Goal: Information Seeking & Learning: Learn about a topic

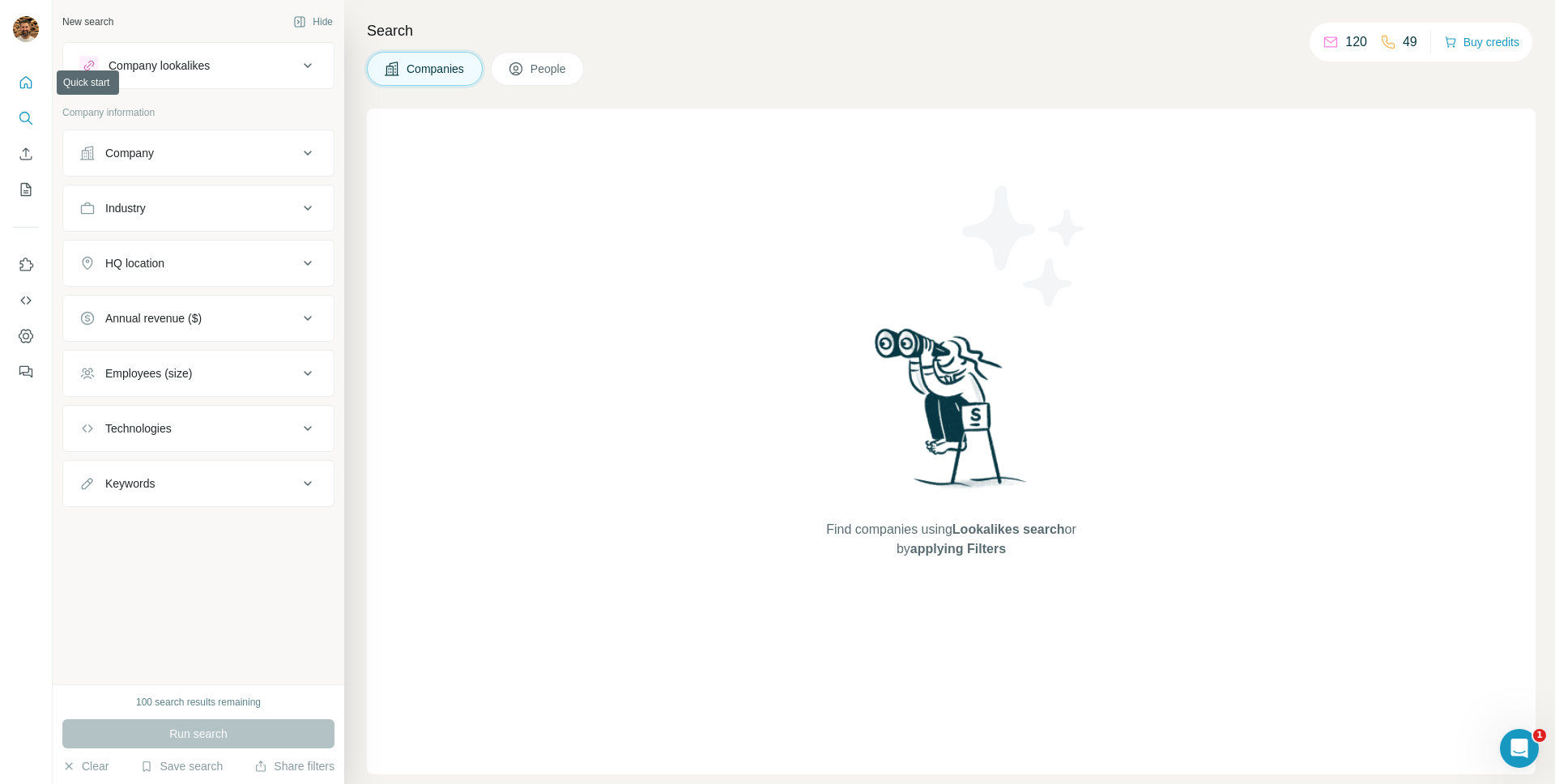
click at [25, 90] on icon "Quick start" at bounding box center [26, 82] width 16 height 16
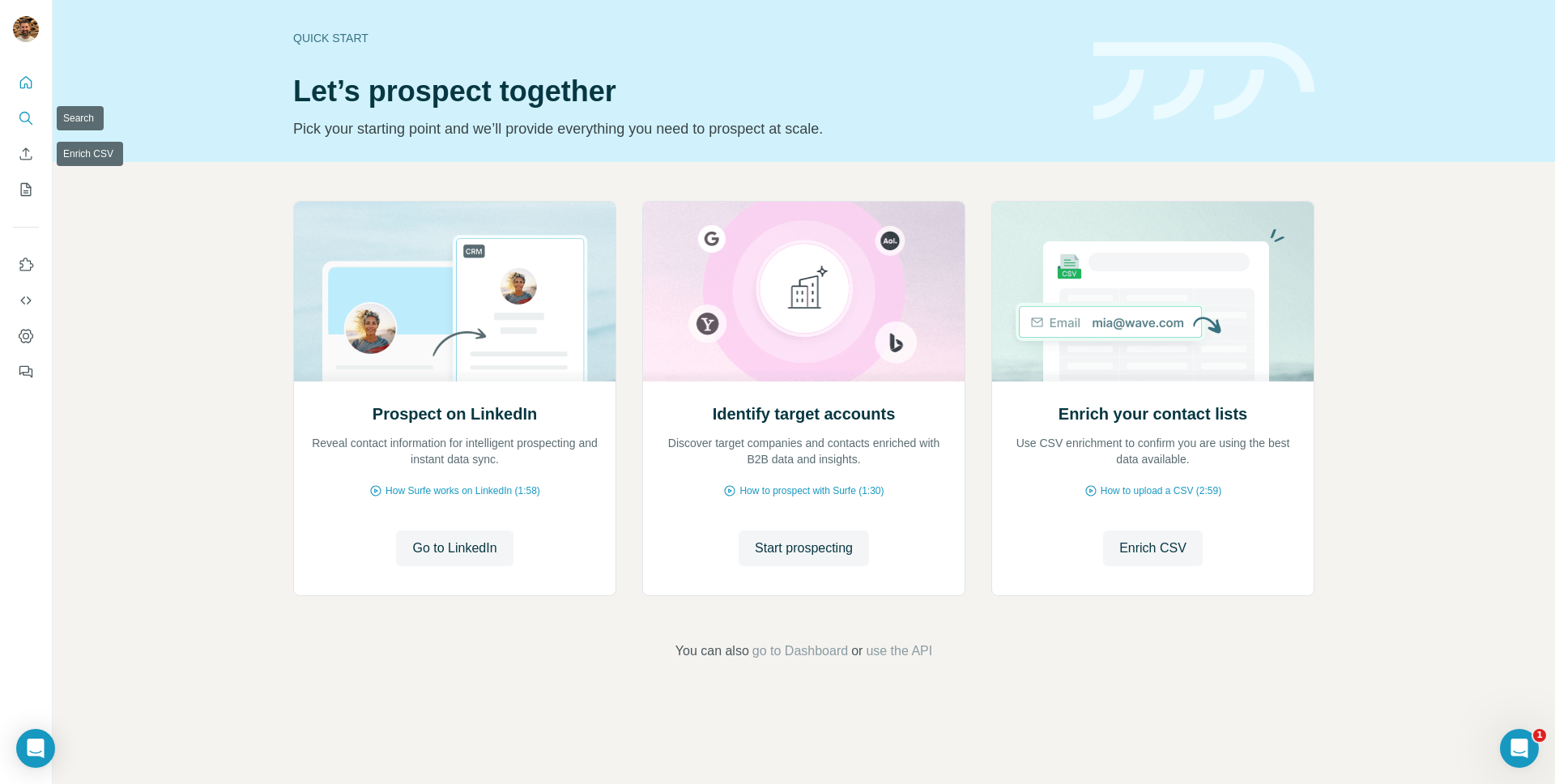
click at [24, 116] on icon "Search" at bounding box center [26, 118] width 16 height 16
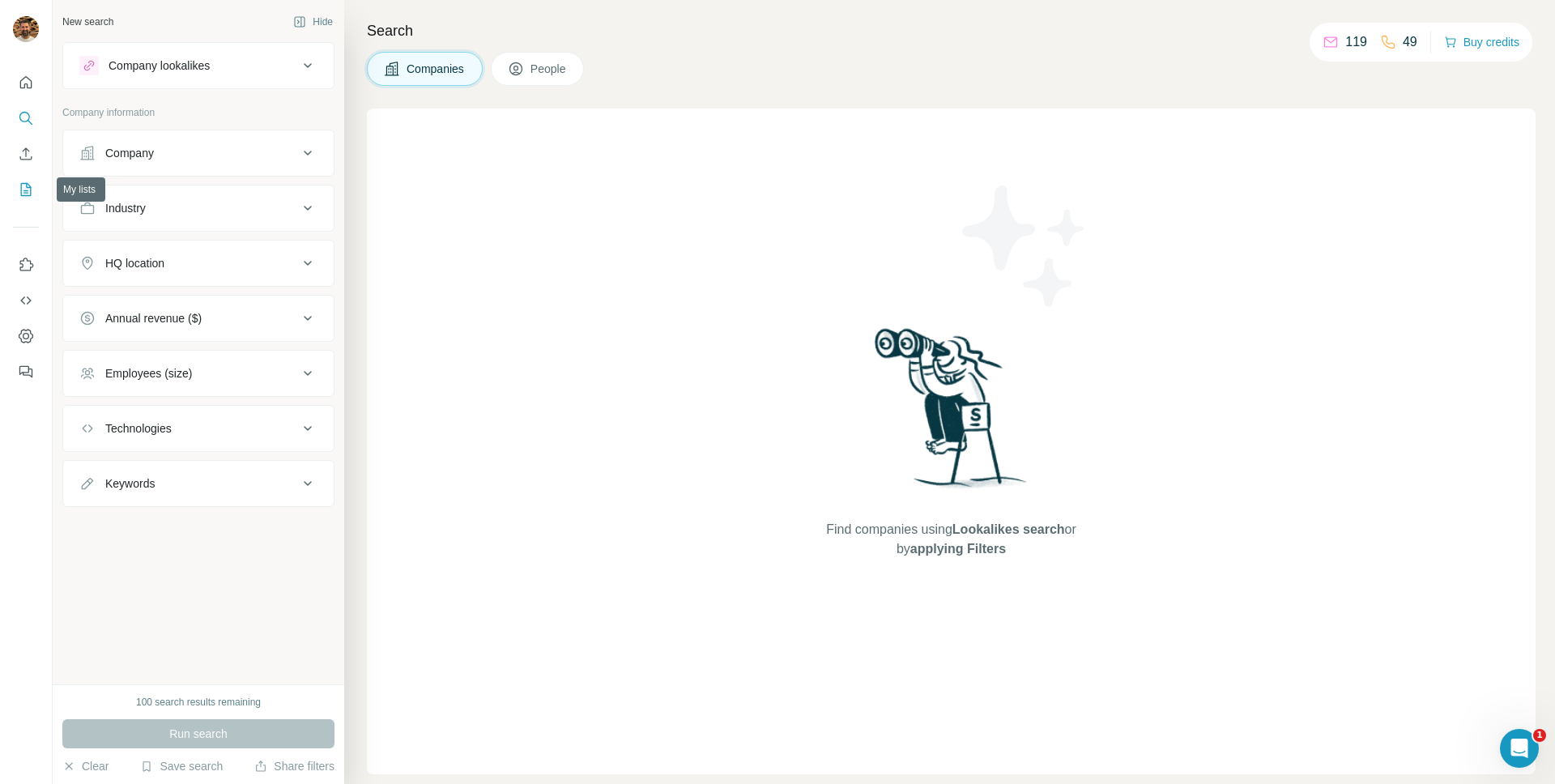
click at [25, 194] on icon "My lists" at bounding box center [26, 189] width 16 height 16
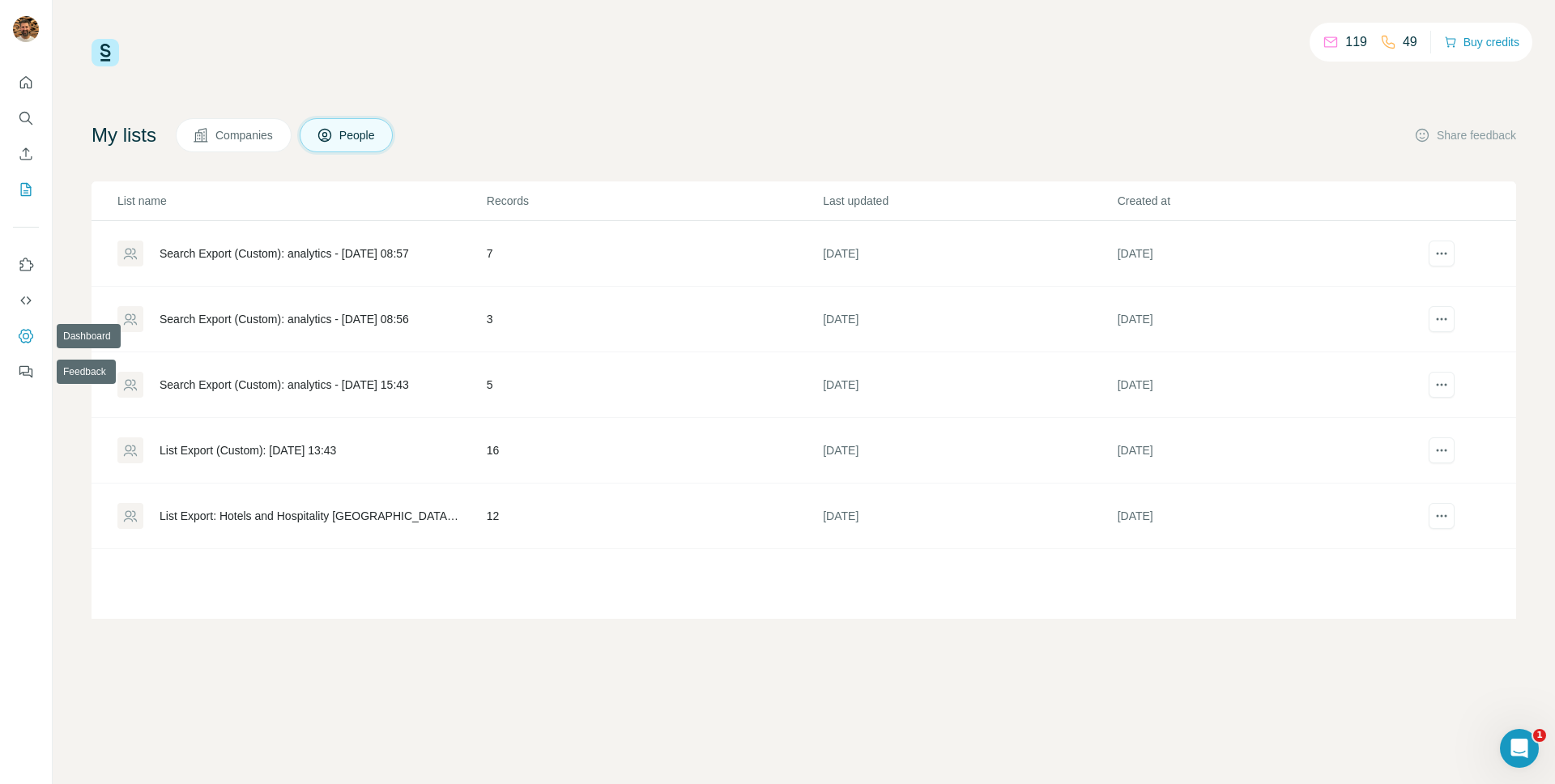
click at [22, 334] on icon "Dashboard" at bounding box center [26, 336] width 16 height 16
click at [20, 121] on icon "Search" at bounding box center [26, 118] width 16 height 16
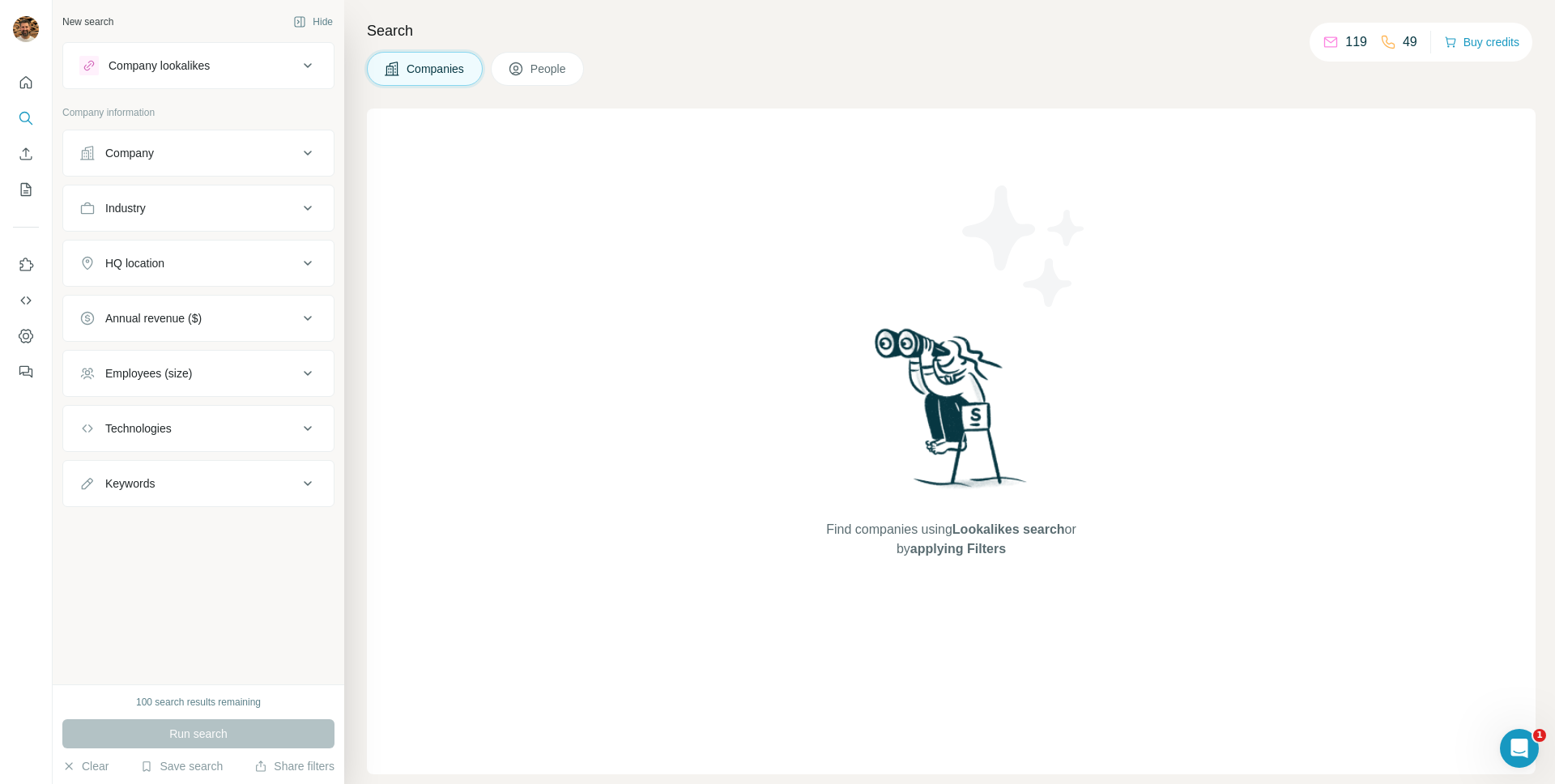
click at [189, 152] on div "Company" at bounding box center [189, 154] width 219 height 16
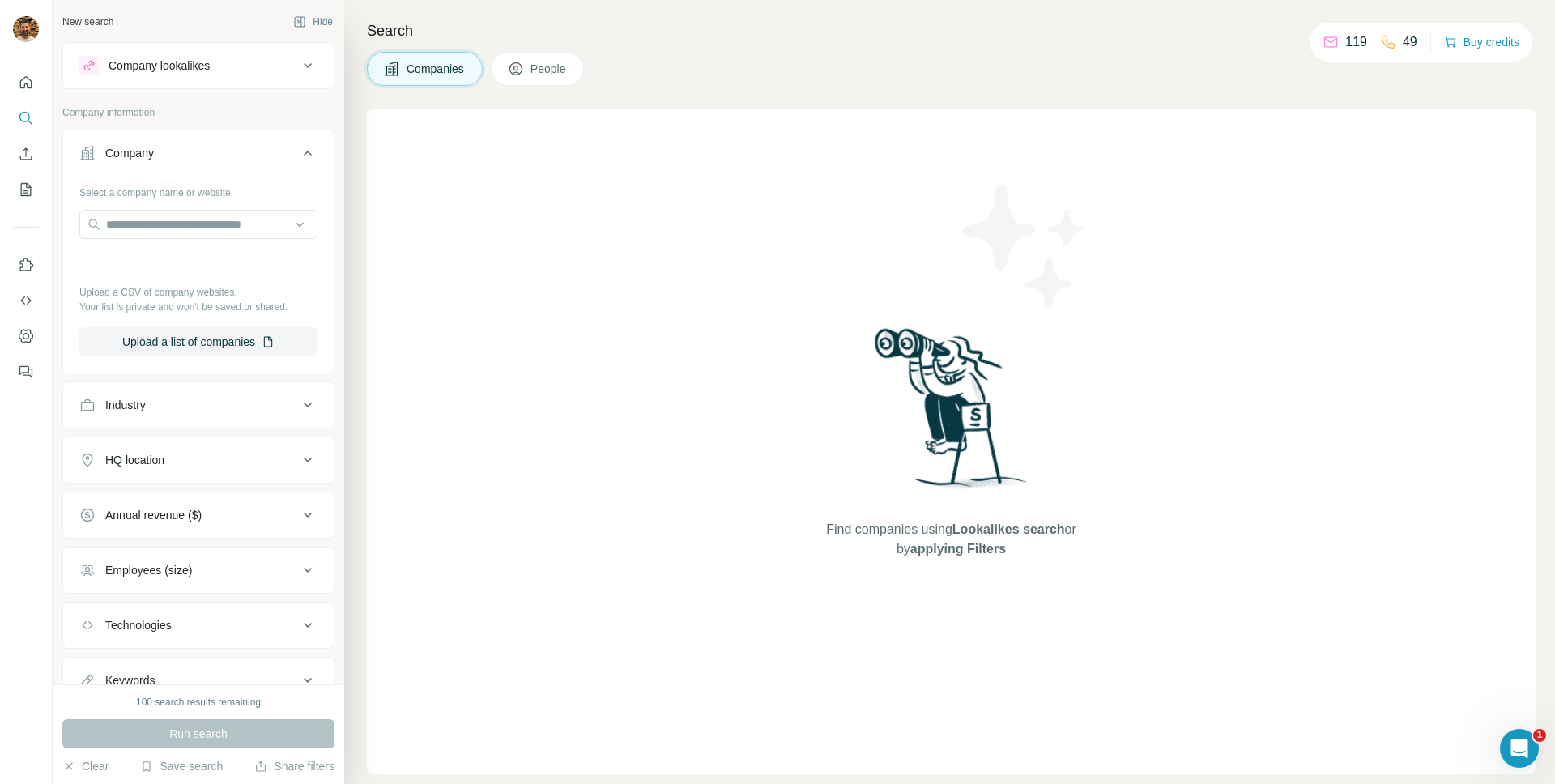
click at [189, 152] on div "Company" at bounding box center [189, 154] width 219 height 16
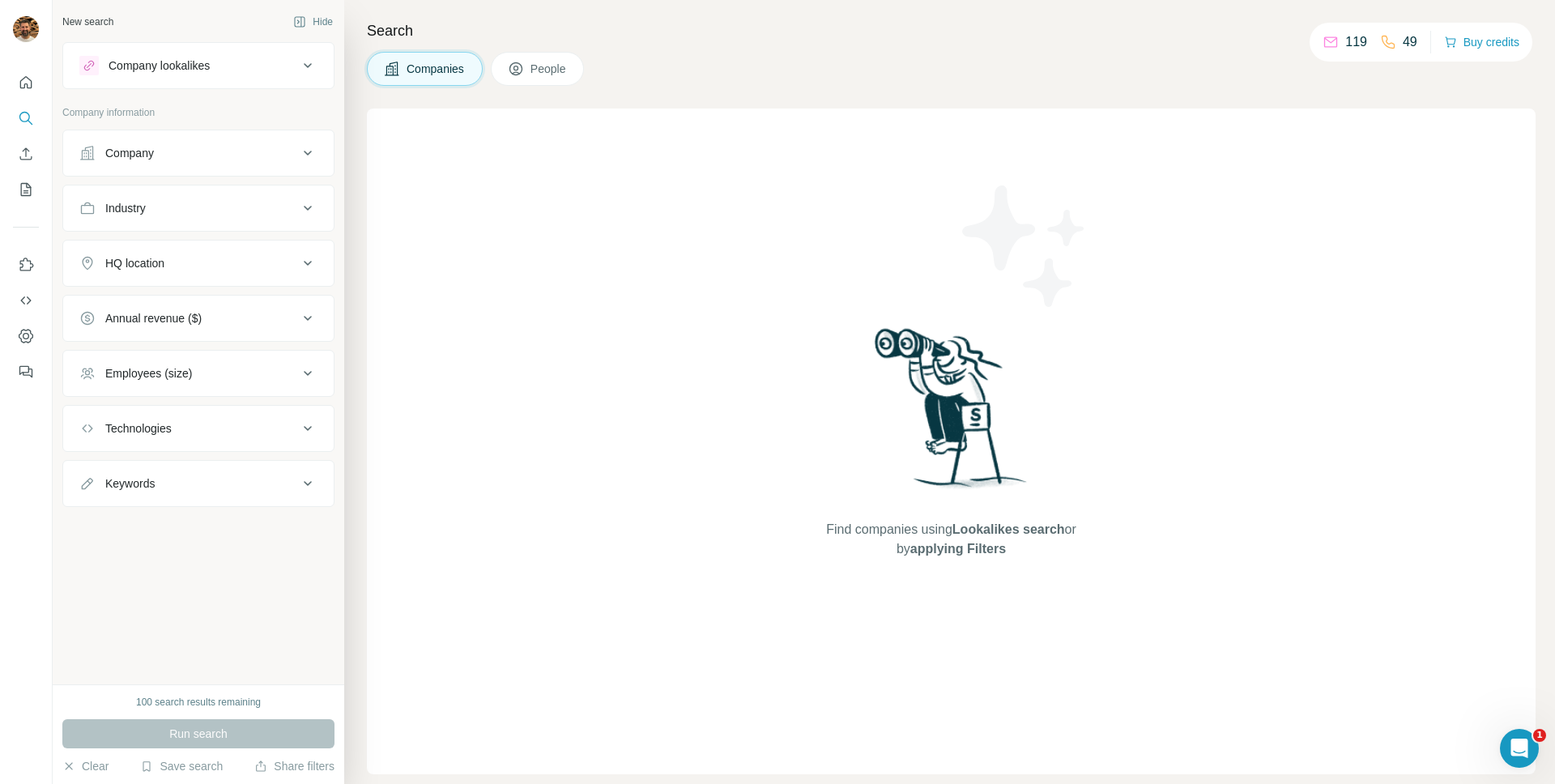
click at [255, 421] on div "Technologies" at bounding box center [189, 429] width 219 height 16
click at [220, 487] on div "Keywords" at bounding box center [189, 483] width 219 height 16
click at [1161, 82] on div "Companies People" at bounding box center [951, 69] width 1169 height 34
